Goal: Information Seeking & Learning: Learn about a topic

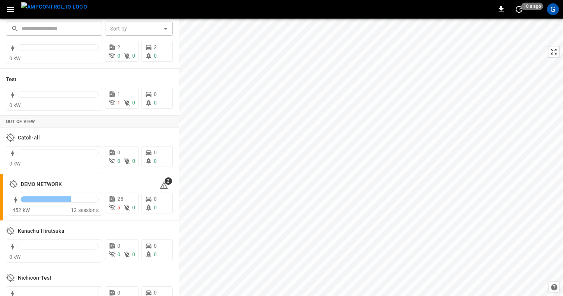
scroll to position [124, 0]
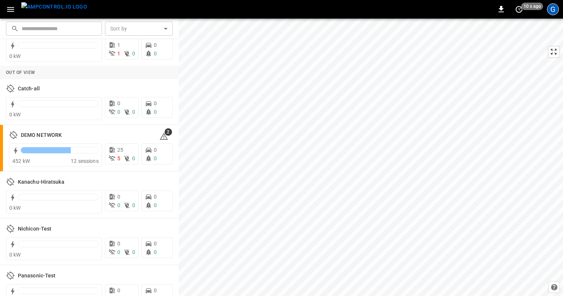
click at [550, 12] on div "G" at bounding box center [553, 9] width 12 height 12
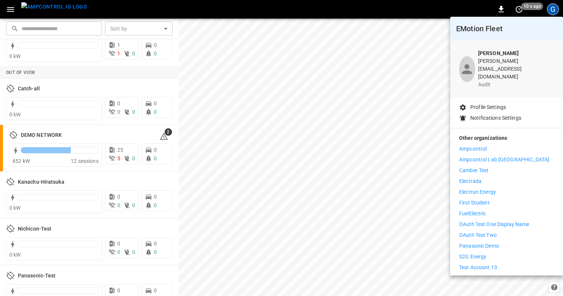
scroll to position [9, 0]
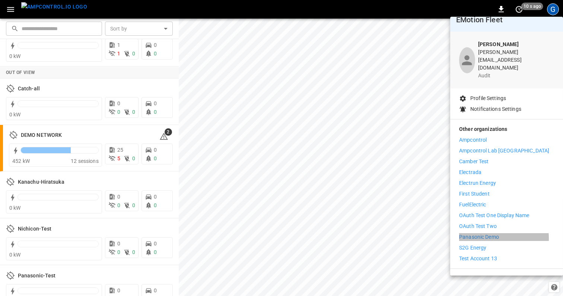
click at [496, 233] on p "Panasonic Demo" at bounding box center [479, 237] width 40 height 8
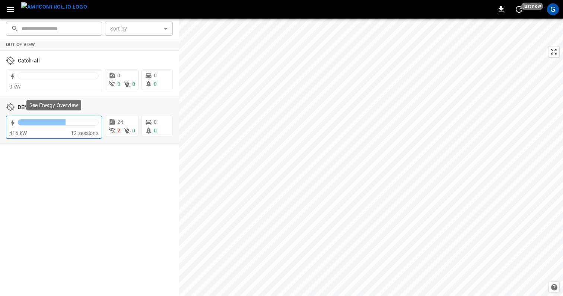
click at [97, 125] on div at bounding box center [58, 122] width 80 height 6
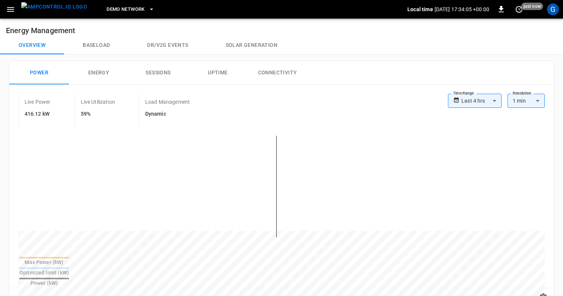
click at [9, 7] on icon "button" at bounding box center [10, 9] width 9 height 9
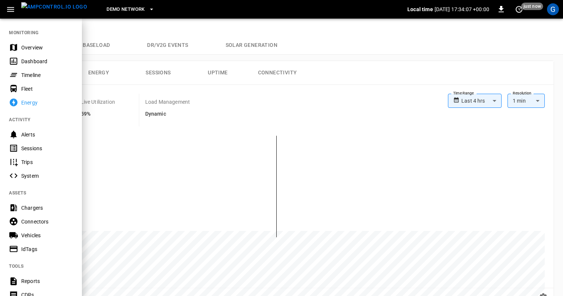
click at [33, 178] on div "System" at bounding box center [47, 175] width 52 height 7
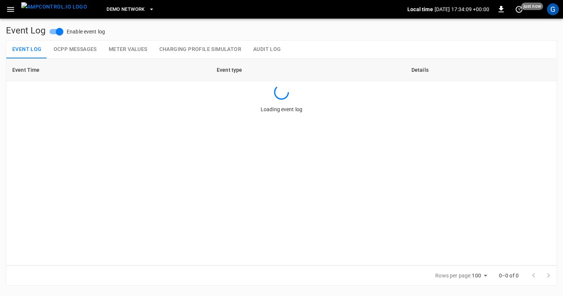
click at [270, 48] on button "Audit Log" at bounding box center [267, 50] width 40 height 18
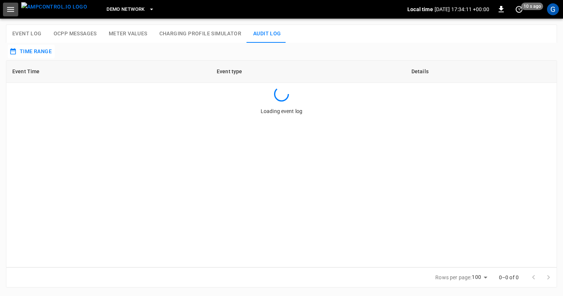
click at [10, 13] on icon "button" at bounding box center [10, 9] width 9 height 9
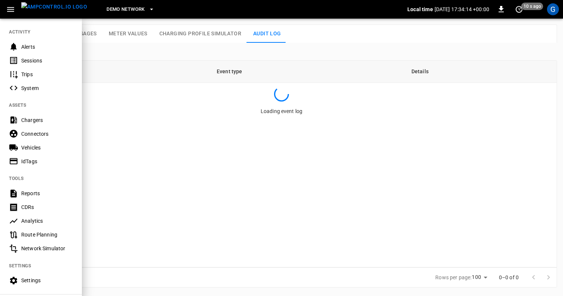
scroll to position [89, 0]
click at [46, 220] on div "Analytics" at bounding box center [47, 219] width 52 height 7
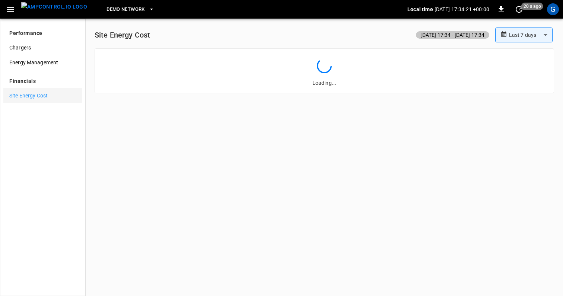
click at [35, 93] on span "Site Energy Cost" at bounding box center [42, 96] width 67 height 8
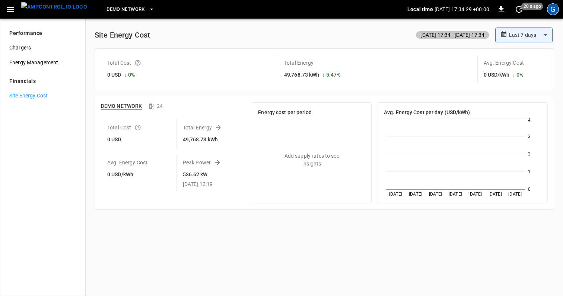
click at [550, 11] on div "G" at bounding box center [553, 9] width 12 height 12
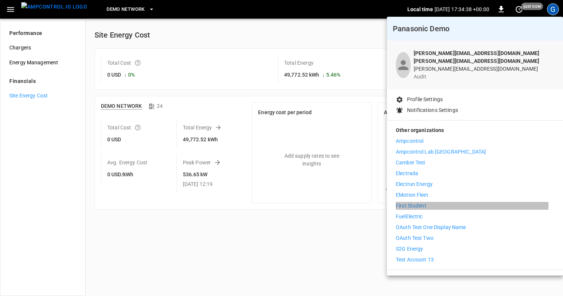
click at [420, 202] on p "First Student" at bounding box center [411, 206] width 31 height 8
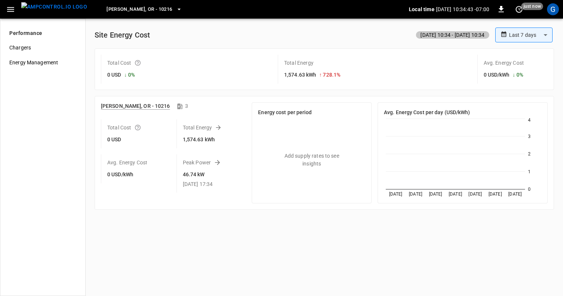
click at [175, 7] on icon "button" at bounding box center [178, 9] width 7 height 7
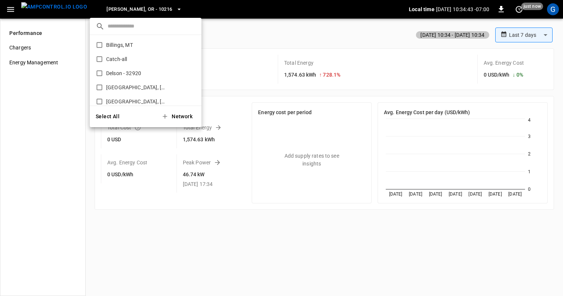
scroll to position [125, 0]
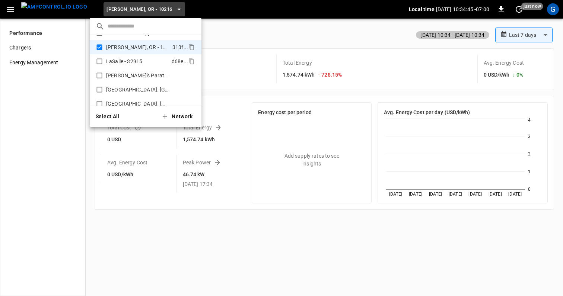
click at [135, 62] on p "LaSalle - 32915" at bounding box center [137, 61] width 63 height 7
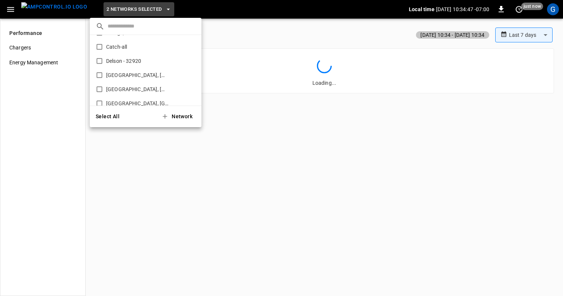
scroll to position [0, 0]
click at [353, 128] on div at bounding box center [281, 148] width 563 height 296
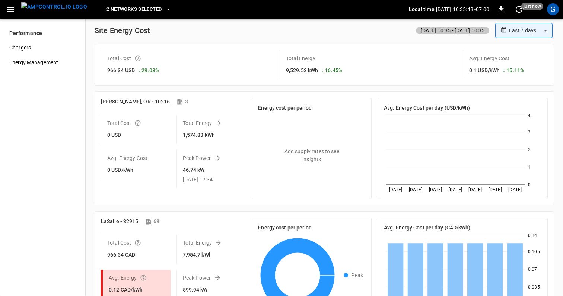
scroll to position [36, 0]
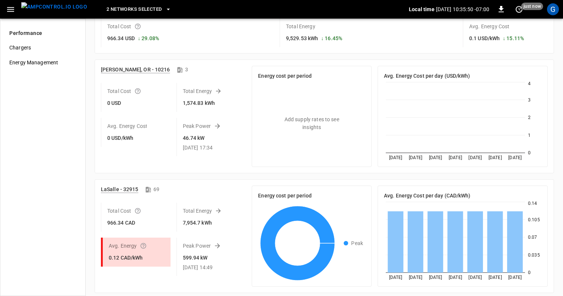
click at [129, 225] on h6 "966.34 CAD" at bounding box center [126, 223] width 39 height 8
drag, startPoint x: 137, startPoint y: 225, endPoint x: 94, endPoint y: 219, distance: 43.6
click at [95, 219] on div "LaSalle - 32915 69 Total Cost 966.34 CAD Total Energy 7,954.7 kWh Avg. Energy C…" at bounding box center [324, 236] width 459 height 114
click at [152, 224] on div "Total Cost 966.5 CAD" at bounding box center [136, 217] width 70 height 29
click at [135, 219] on h6 "966.5 CAD" at bounding box center [126, 223] width 39 height 8
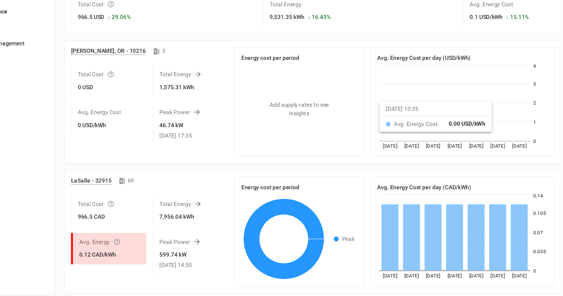
scroll to position [0, 0]
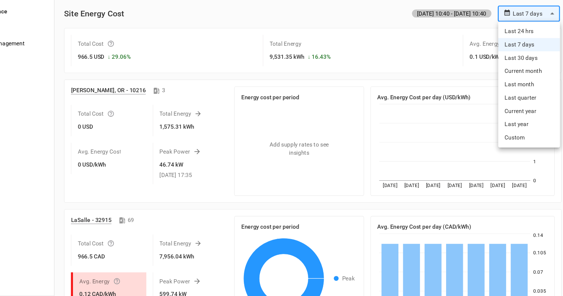
click at [510, 36] on body "**********" at bounding box center [281, 148] width 563 height 296
click at [430, 61] on div at bounding box center [281, 148] width 563 height 296
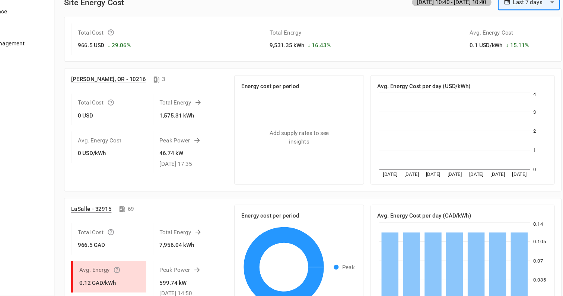
scroll to position [10, 0]
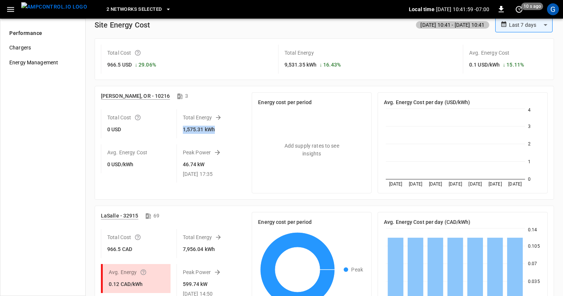
drag, startPoint x: 221, startPoint y: 132, endPoint x: 177, endPoint y: 124, distance: 45.1
click at [177, 124] on div "Total Energy 1,575.31 kWh" at bounding box center [211, 123] width 70 height 29
click at [163, 135] on div "Total Cost 0 USD" at bounding box center [136, 123] width 70 height 29
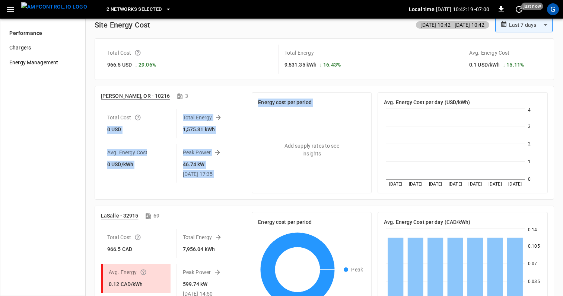
drag, startPoint x: 247, startPoint y: 130, endPoint x: 113, endPoint y: 124, distance: 133.7
click at [113, 124] on div "[PERSON_NAME], OR - 10216 3 Total Cost 0 USD Total Energy 1,575.31 kWh Avg. Ene…" at bounding box center [321, 139] width 452 height 107
click at [147, 138] on div "Total Cost 0 USD" at bounding box center [136, 123] width 70 height 29
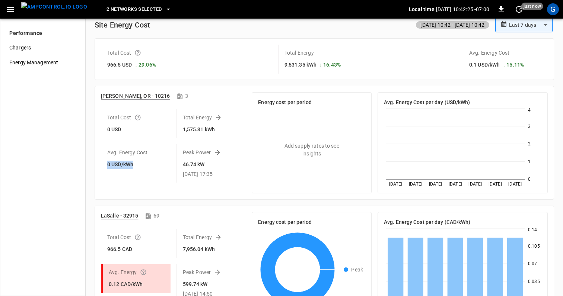
drag, startPoint x: 143, startPoint y: 169, endPoint x: 104, endPoint y: 163, distance: 39.5
click at [104, 163] on div "Avg. Energy Cost 0 USD/kWh" at bounding box center [136, 158] width 70 height 29
click at [171, 173] on div "Peak Power 46.74 kW [DATE] 17:35" at bounding box center [208, 160] width 76 height 44
drag, startPoint x: 219, startPoint y: 131, endPoint x: 202, endPoint y: 130, distance: 16.4
click at [202, 130] on div "1,575.31 kWh" at bounding box center [202, 130] width 39 height 8
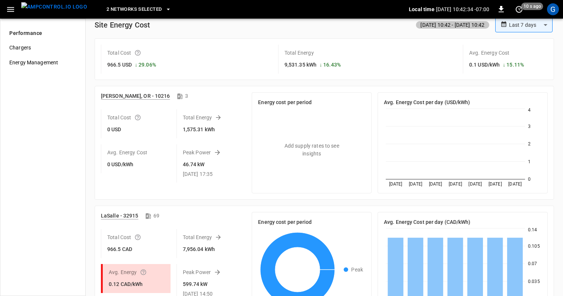
click at [239, 131] on div "Total Energy 1,575.31 kWh" at bounding box center [211, 123] width 70 height 29
click at [207, 129] on h6 "1,575.31 kWh" at bounding box center [199, 130] width 32 height 8
click at [123, 128] on h6 "0 USD" at bounding box center [126, 130] width 39 height 8
click at [206, 128] on h6 "1,575.31 kWh" at bounding box center [199, 130] width 32 height 8
drag, startPoint x: 152, startPoint y: 166, endPoint x: 105, endPoint y: 166, distance: 46.9
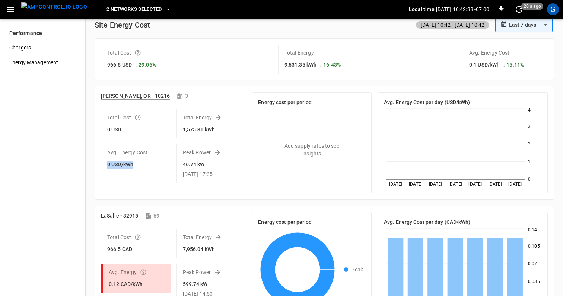
click at [105, 166] on div "Avg. Energy Cost 0 USD/kWh" at bounding box center [136, 158] width 70 height 29
click at [158, 167] on div "Avg. Energy Cost 0 USD/kWh" at bounding box center [136, 158] width 70 height 29
drag, startPoint x: 137, startPoint y: 165, endPoint x: 111, endPoint y: 168, distance: 25.8
click at [111, 168] on h6 "0 USD/kWh" at bounding box center [126, 165] width 39 height 8
click at [169, 167] on div "Avg. Energy Cost 0 USD/kWh" at bounding box center [136, 158] width 70 height 29
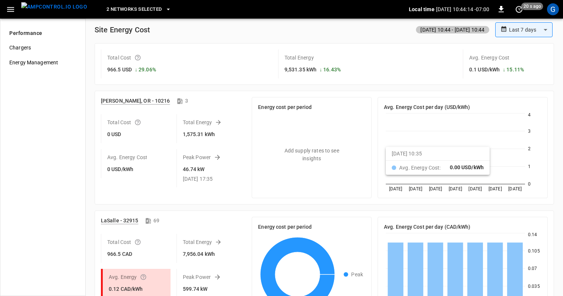
scroll to position [0, 0]
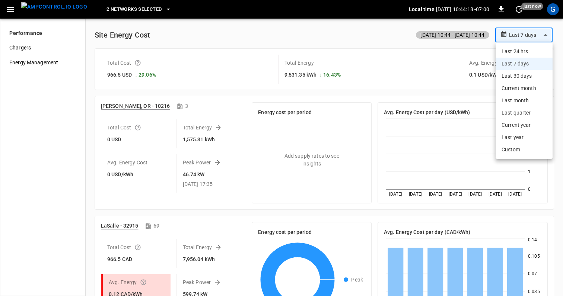
click at [543, 36] on body "**********" at bounding box center [281, 148] width 563 height 296
click at [433, 71] on div at bounding box center [281, 148] width 563 height 296
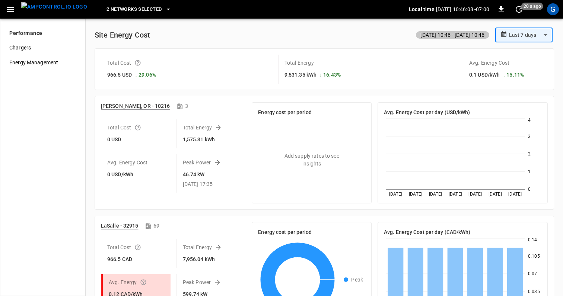
click at [533, 26] on div "**********" at bounding box center [324, 176] width 465 height 314
click at [533, 32] on body "**********" at bounding box center [281, 148] width 563 height 296
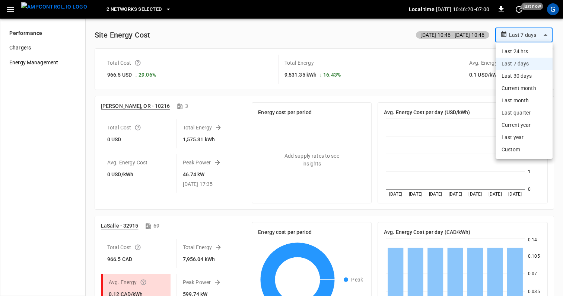
click at [525, 87] on li "Current month" at bounding box center [523, 88] width 57 height 12
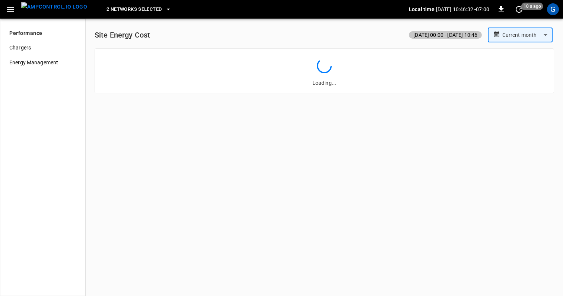
click at [517, 38] on body "**********" at bounding box center [281, 148] width 563 height 296
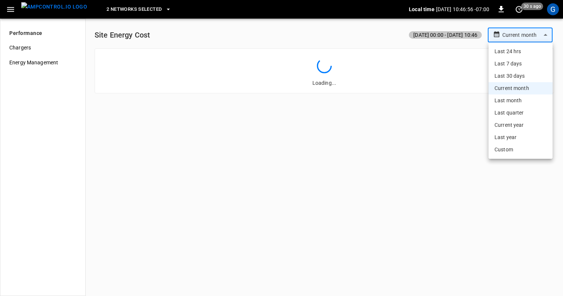
click at [517, 61] on li "Last 7 days" at bounding box center [520, 64] width 64 height 12
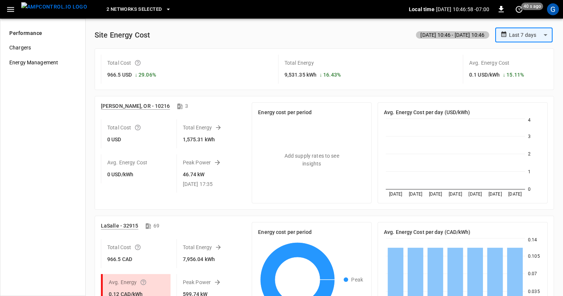
click at [544, 79] on div "Avg. Energy Cost 0.1 USD/kWh ↓ 15.11 %" at bounding box center [505, 69] width 85 height 29
click at [527, 37] on body "**********" at bounding box center [281, 148] width 563 height 296
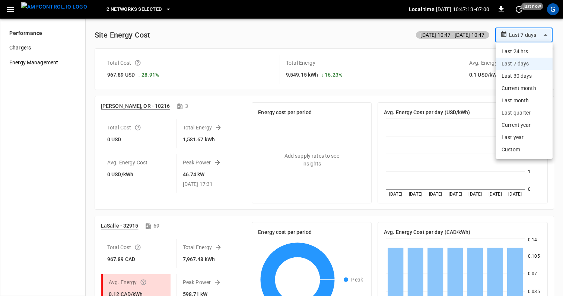
click at [520, 51] on li "Last 24 hrs" at bounding box center [523, 51] width 57 height 12
type input "**********"
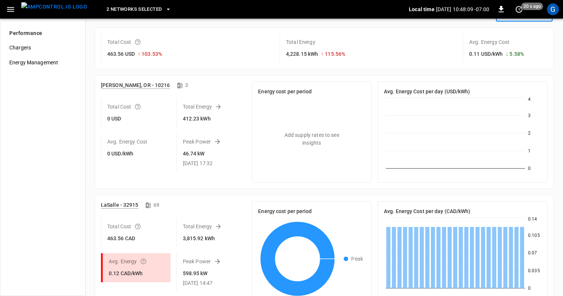
scroll to position [36, 0]
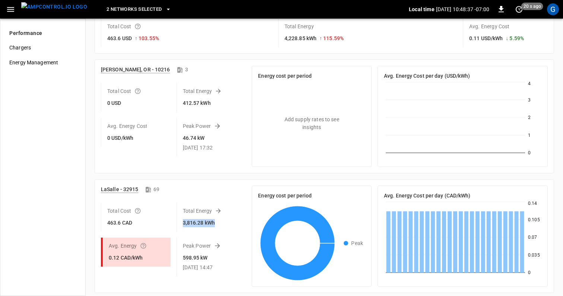
drag, startPoint x: 183, startPoint y: 223, endPoint x: 221, endPoint y: 223, distance: 38.0
click at [221, 223] on div "3,816.28 kWh" at bounding box center [202, 223] width 39 height 8
drag, startPoint x: 131, startPoint y: 224, endPoint x: 101, endPoint y: 224, distance: 30.1
click at [101, 224] on div "Total Cost 463.6 CAD" at bounding box center [136, 217] width 70 height 29
drag, startPoint x: 181, startPoint y: 222, endPoint x: 222, endPoint y: 221, distance: 41.3
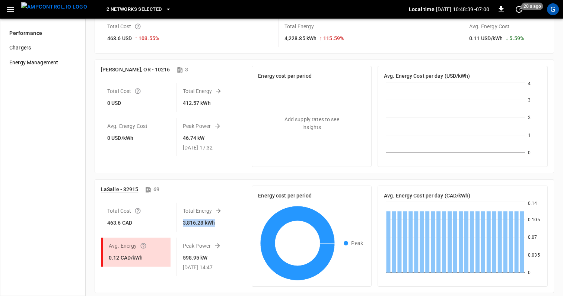
click at [222, 221] on div "Total Energy 3,816.28 kWh" at bounding box center [211, 217] width 70 height 29
click at [201, 221] on h6 "3,816.31 kWh" at bounding box center [199, 223] width 32 height 8
drag, startPoint x: 210, startPoint y: 214, endPoint x: 190, endPoint y: 214, distance: 19.7
click at [190, 214] on p "Total Energy" at bounding box center [202, 210] width 39 height 7
drag, startPoint x: 139, startPoint y: 223, endPoint x: 99, endPoint y: 212, distance: 41.4
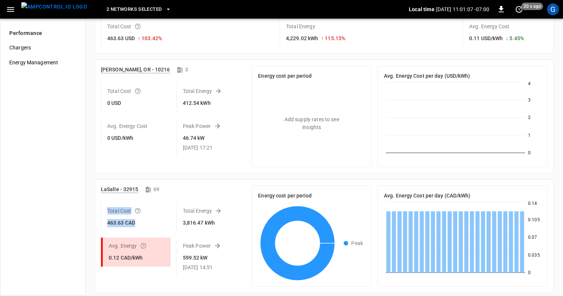
click at [99, 212] on div "Total Cost 463.63 CAD" at bounding box center [133, 214] width 76 height 35
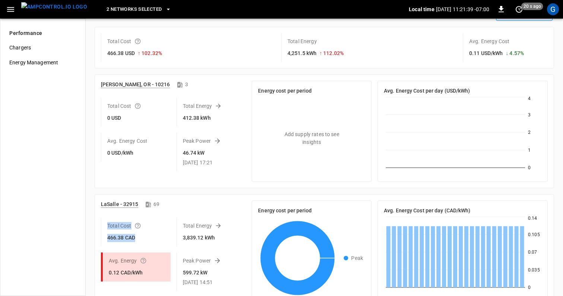
scroll to position [22, 0]
